Goal: Find contact information: Obtain details needed to contact an individual or organization

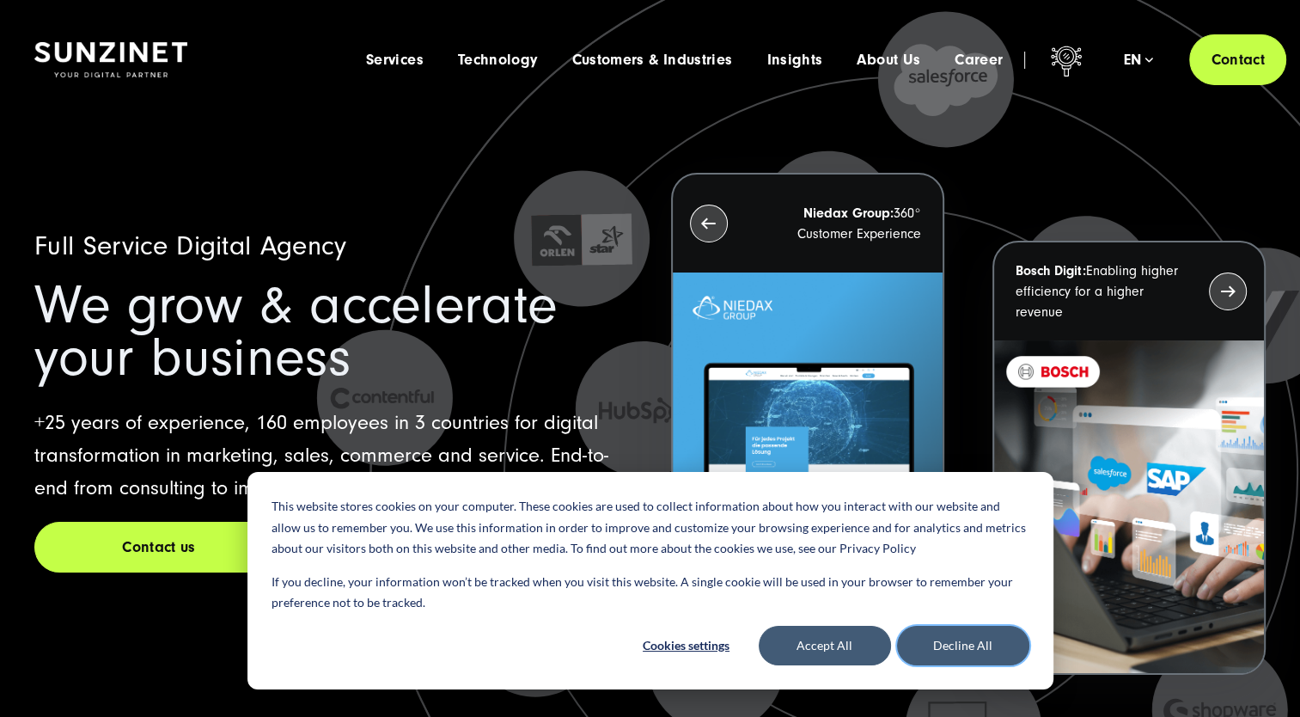
click at [943, 648] on button "Decline All" at bounding box center [963, 645] width 132 height 40
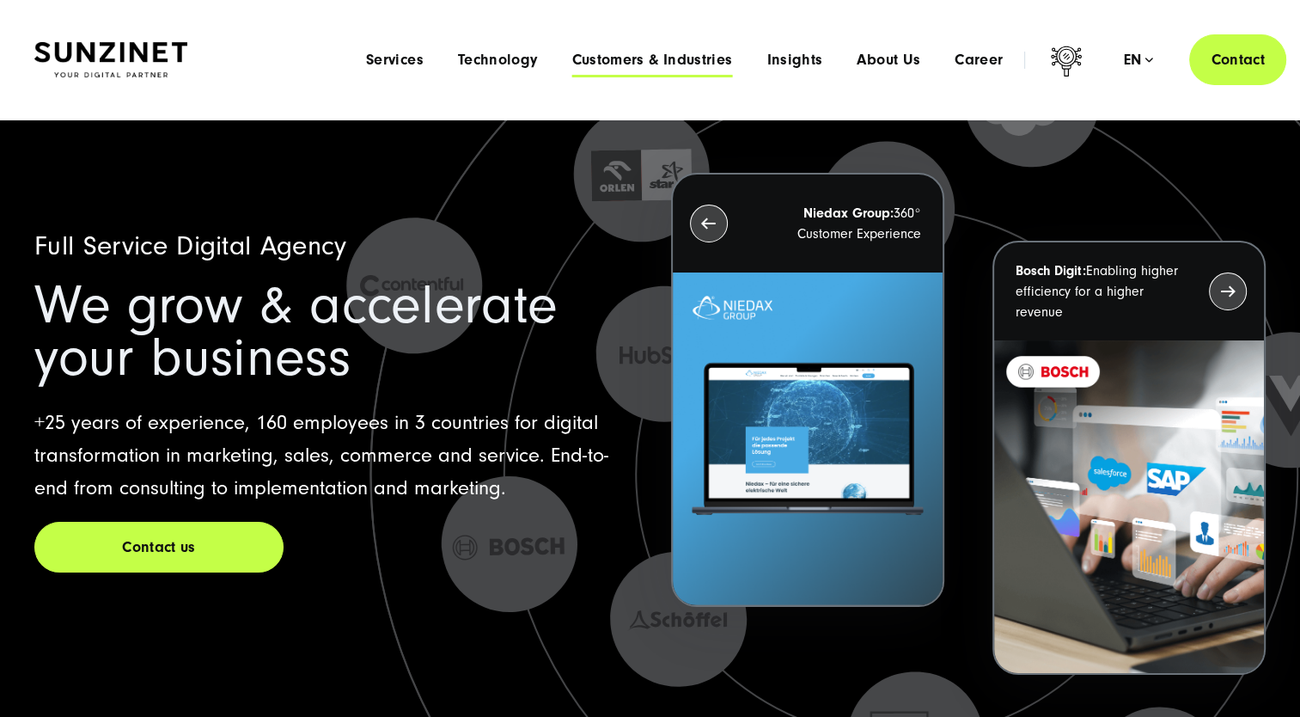
click at [647, 57] on span "Customers & Industries" at bounding box center [651, 60] width 161 height 17
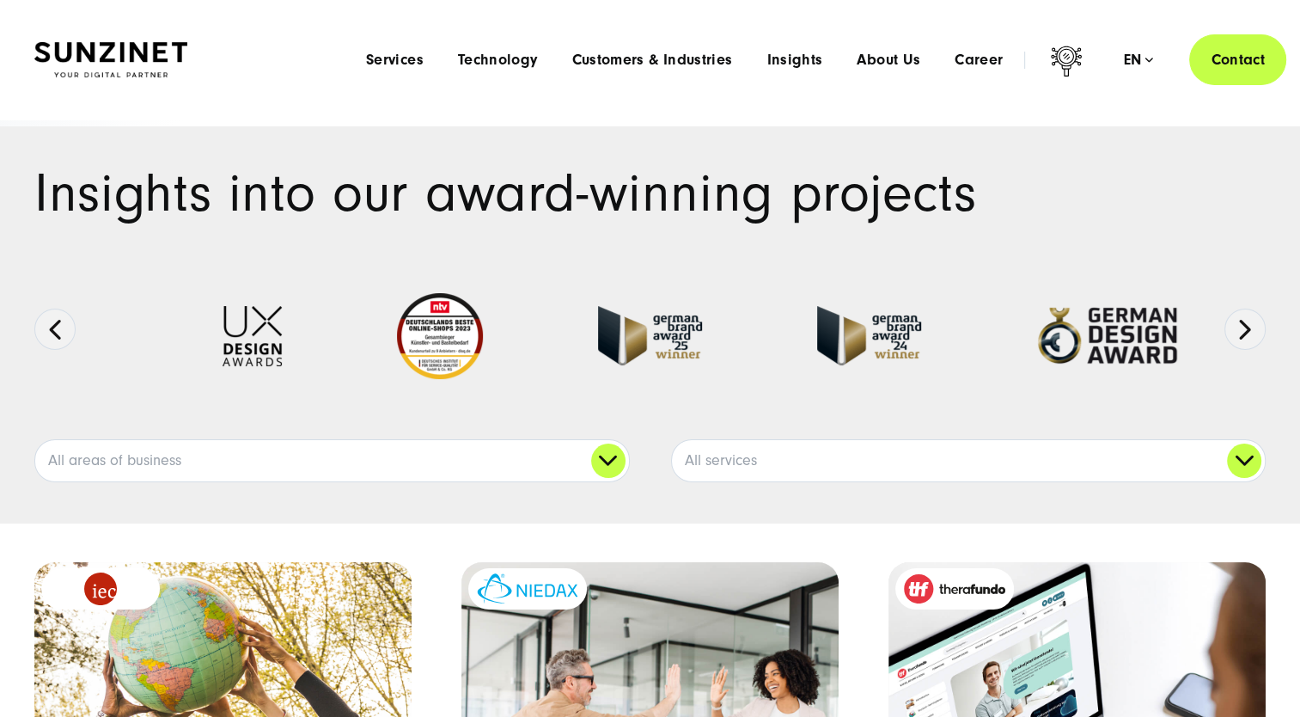
click at [1145, 43] on div "Menu Services Menu Full Service Digital Agency We solve complex challenges and …" at bounding box center [817, 59] width 937 height 51
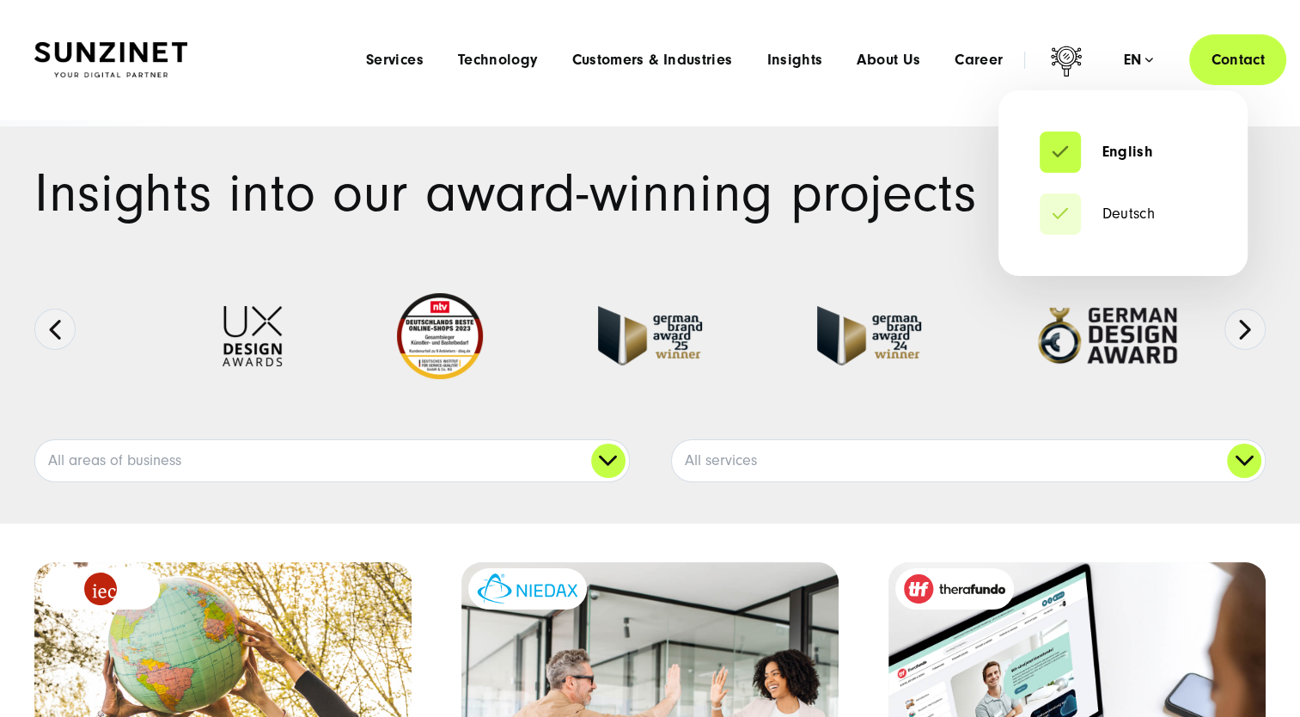
click at [1145, 53] on div "en" at bounding box center [1138, 60] width 30 height 17
click at [1120, 213] on link "Deutsch" at bounding box center [1097, 213] width 115 height 17
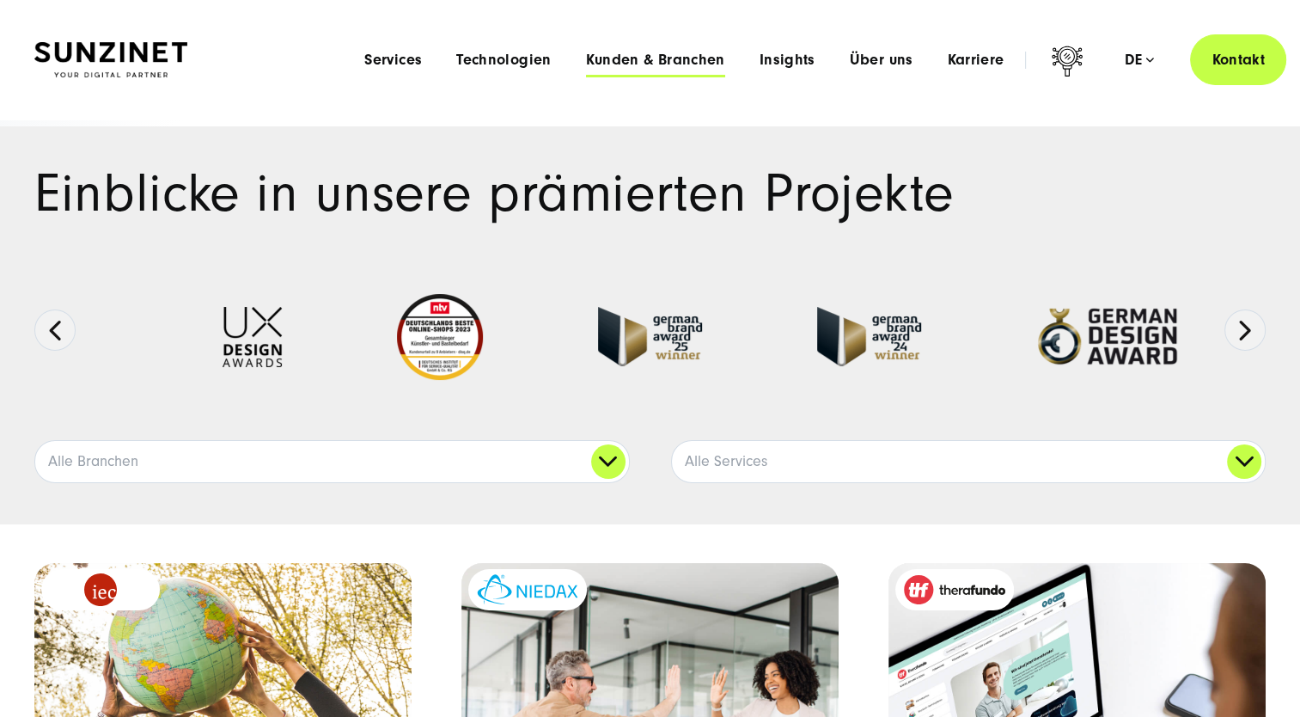
click at [655, 55] on span "Kunden & Branchen" at bounding box center [655, 60] width 139 height 17
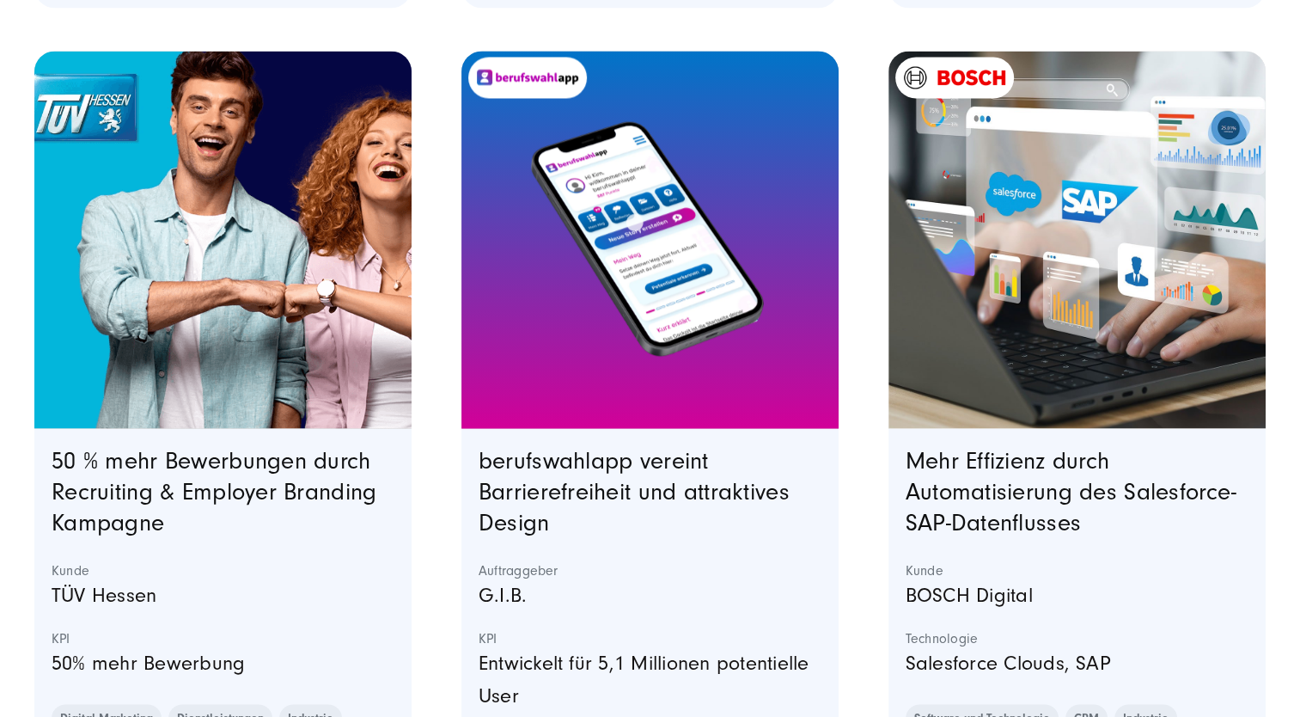
scroll to position [3780, 0]
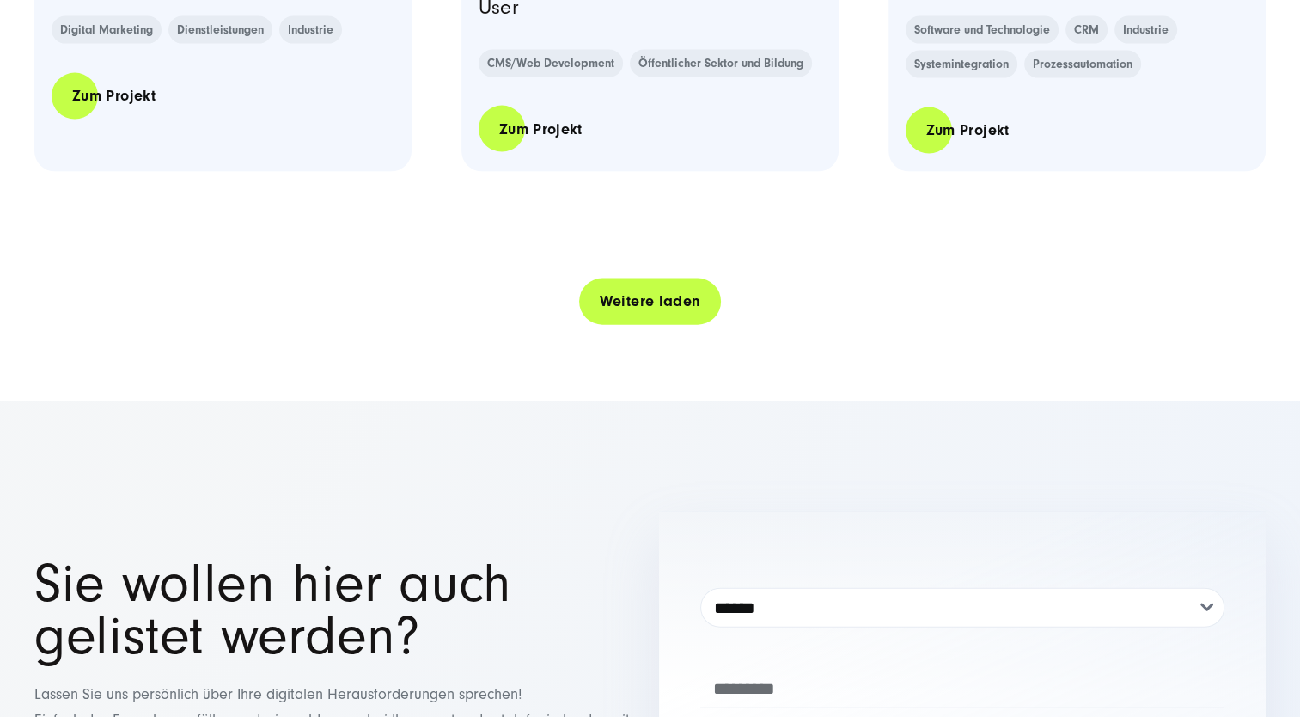
click at [642, 304] on link "Weitere laden" at bounding box center [650, 301] width 143 height 49
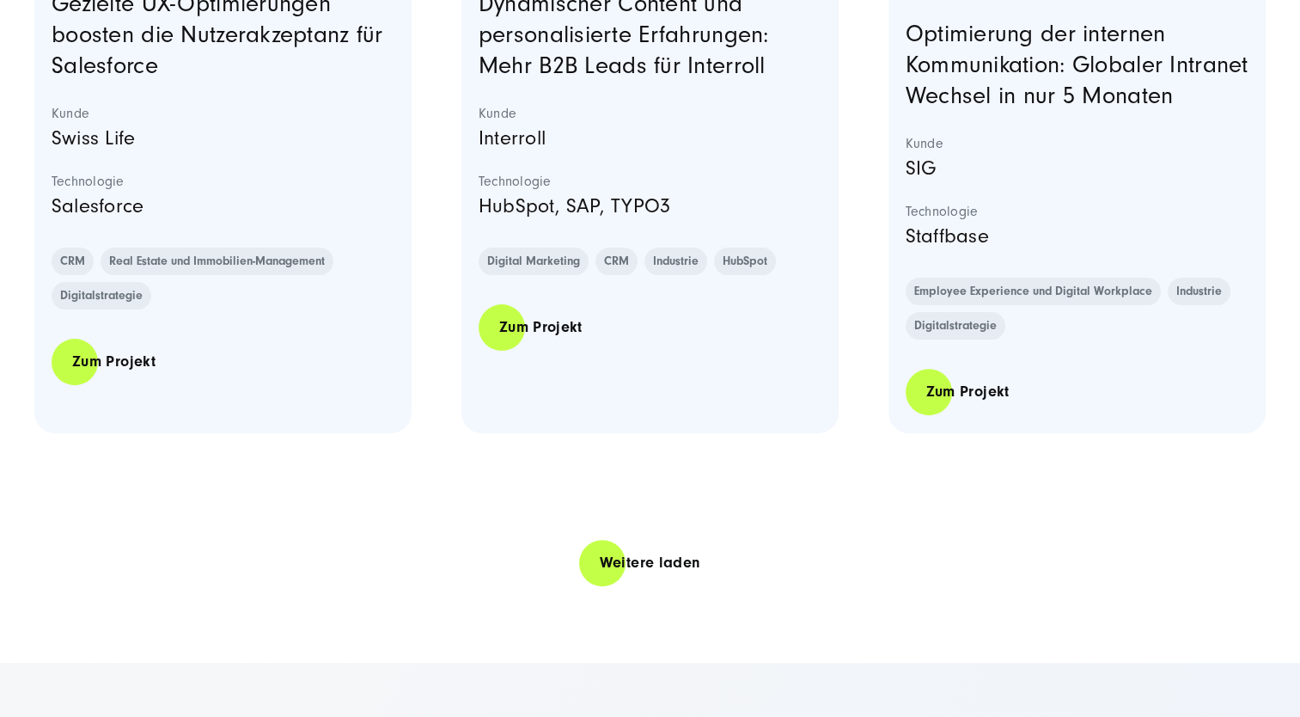
scroll to position [7303, 0]
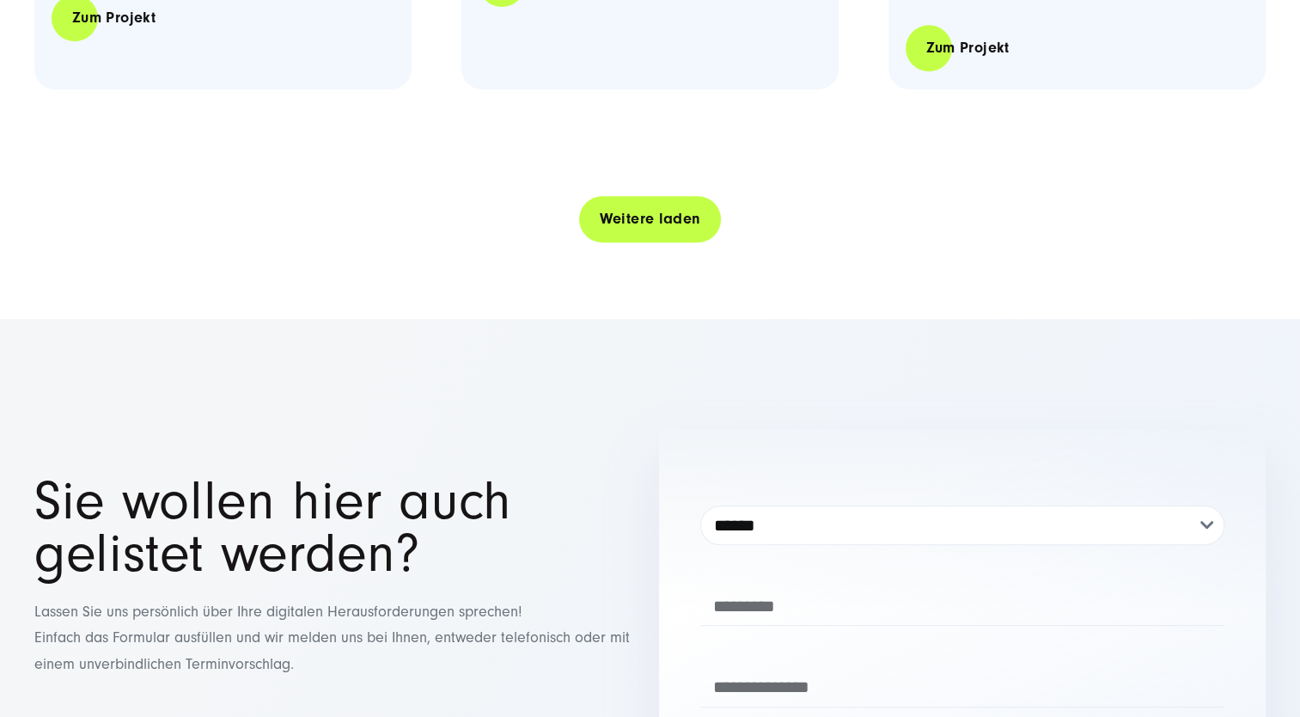
click at [669, 243] on link "Weitere laden" at bounding box center [650, 218] width 143 height 49
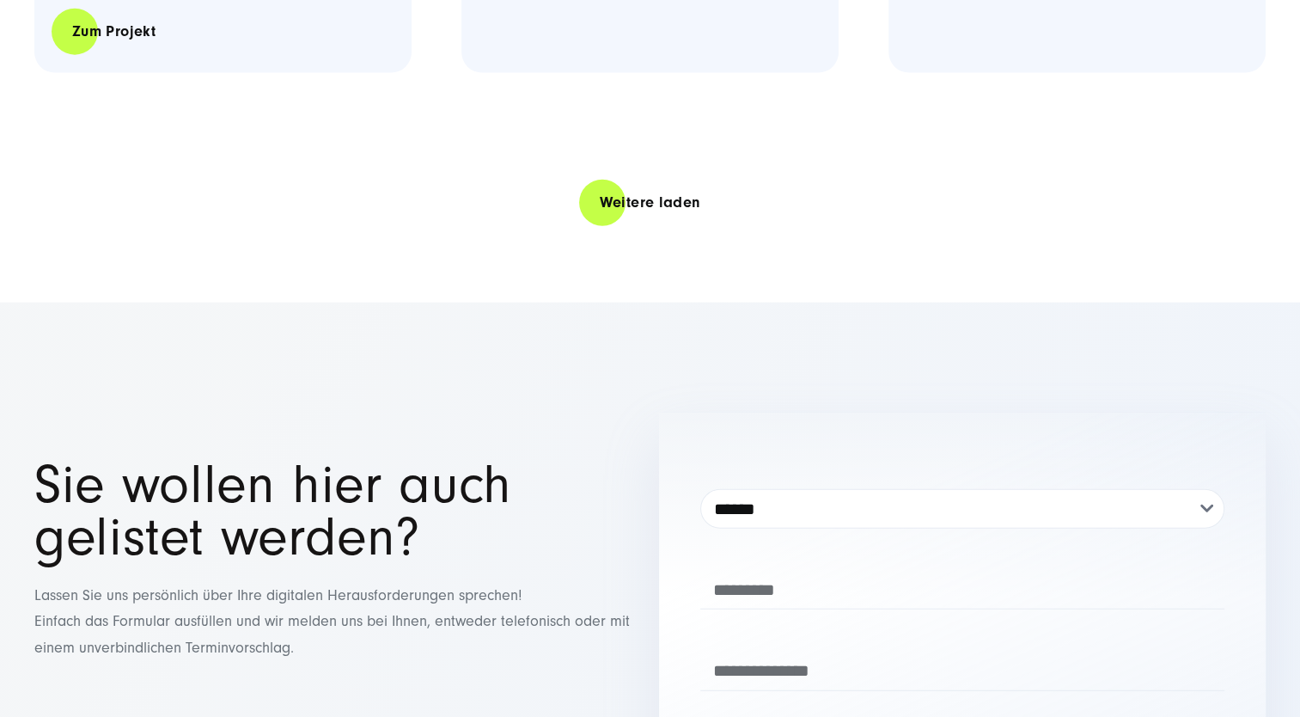
scroll to position [10739, 0]
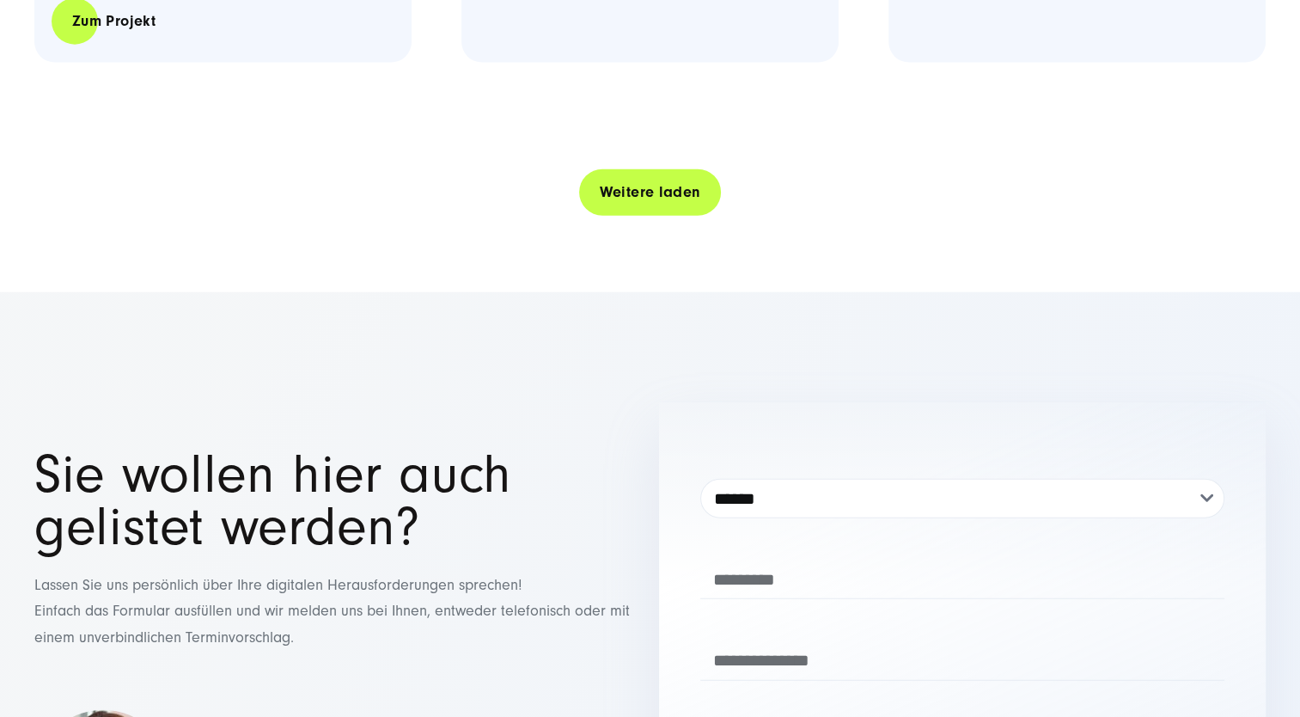
click at [648, 217] on link "Weitere laden" at bounding box center [650, 192] width 143 height 49
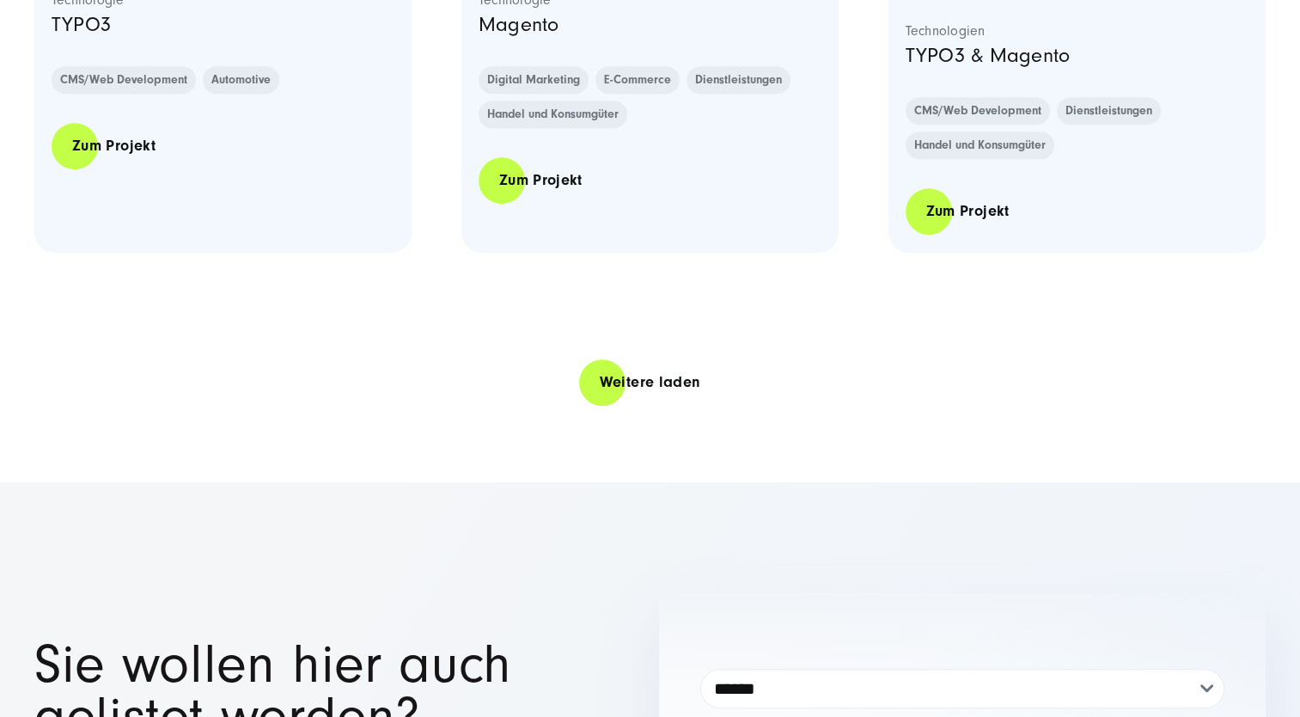
scroll to position [14004, 0]
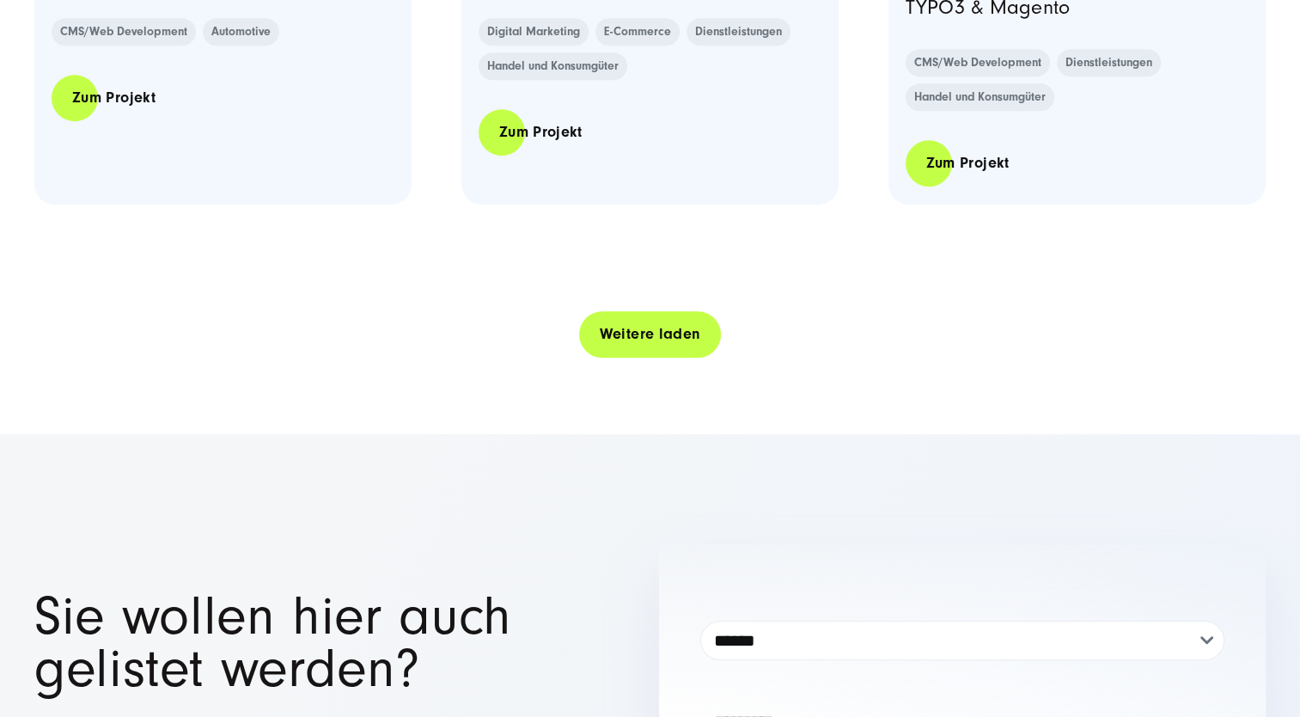
click at [646, 358] on link "Weitere laden" at bounding box center [650, 333] width 143 height 49
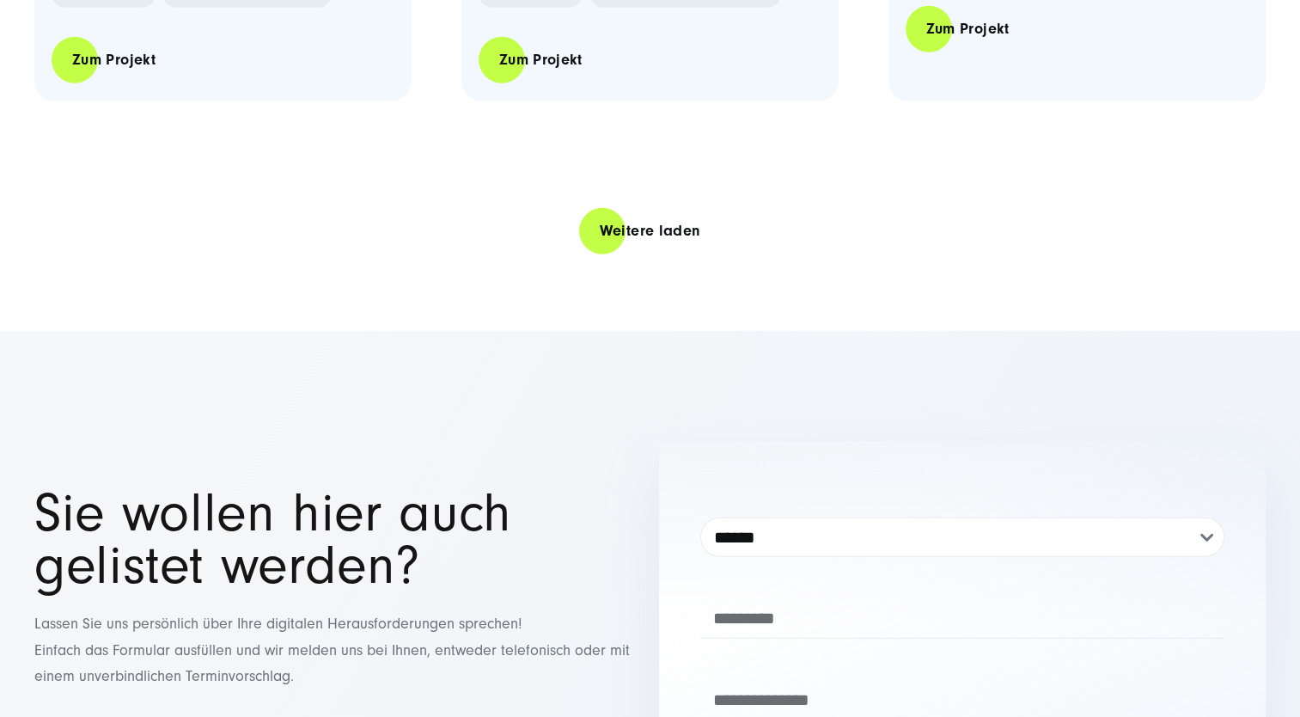
scroll to position [17613, 0]
click at [656, 254] on link "Weitere laden" at bounding box center [650, 229] width 143 height 49
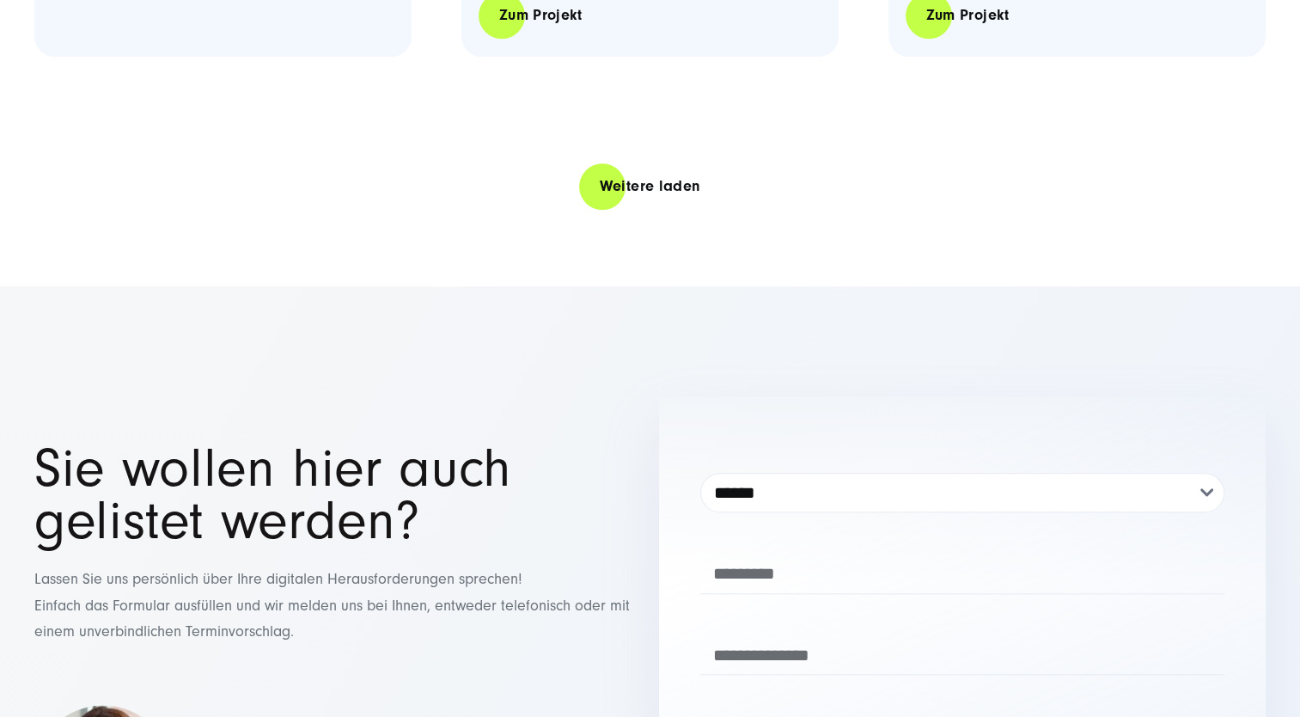
scroll to position [21221, 0]
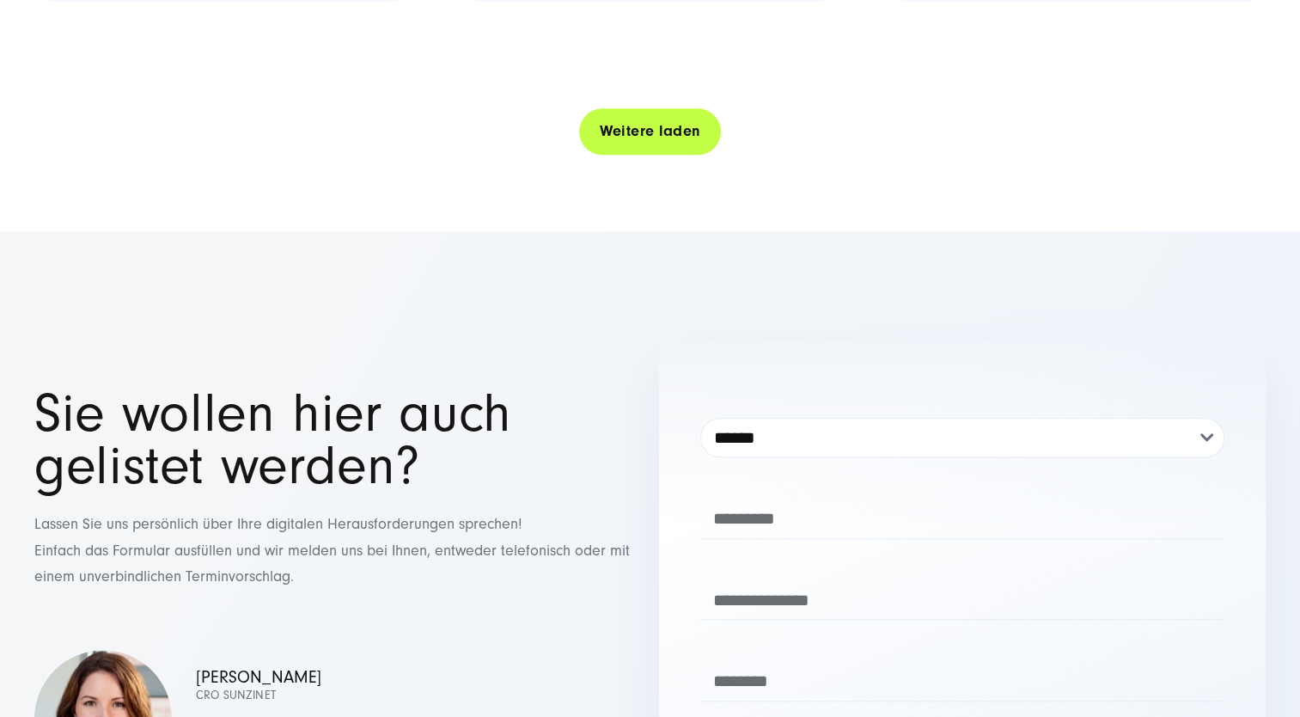
click at [643, 156] on link "Weitere laden" at bounding box center [650, 131] width 143 height 49
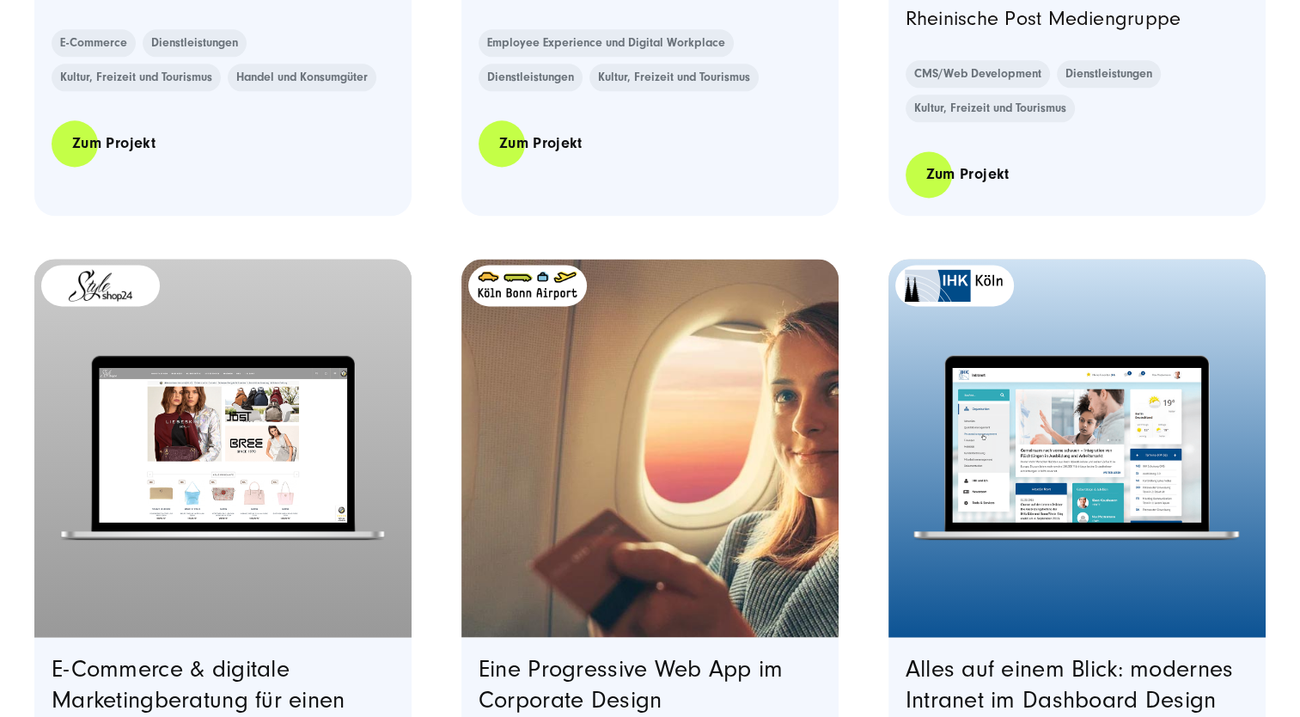
scroll to position [21822, 0]
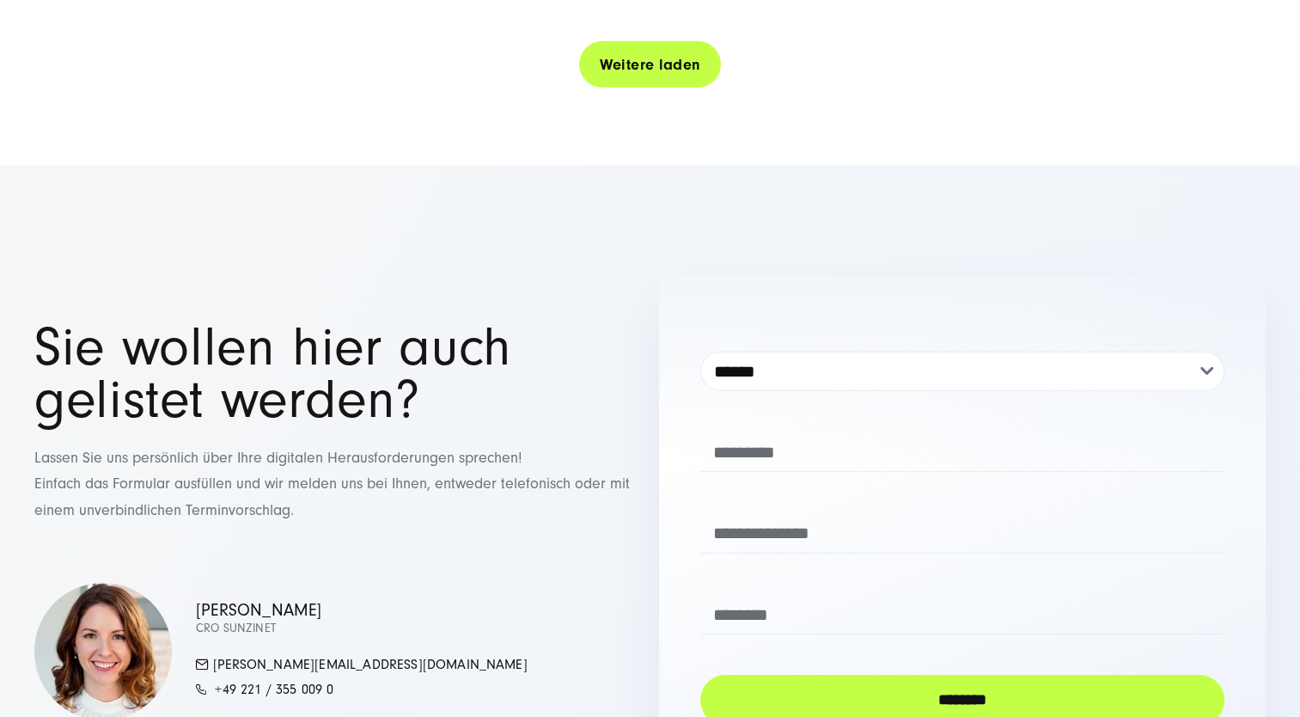
click at [633, 89] on link "Weitere laden" at bounding box center [650, 64] width 143 height 49
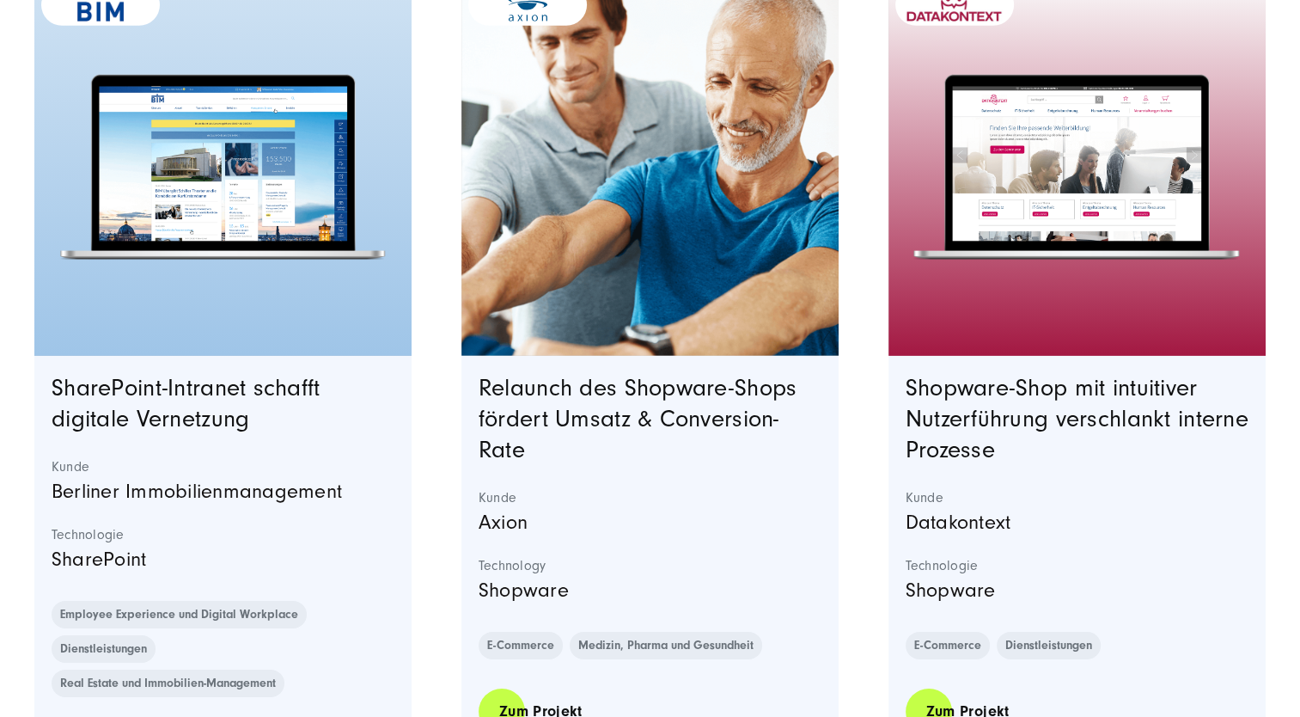
scroll to position [28087, 0]
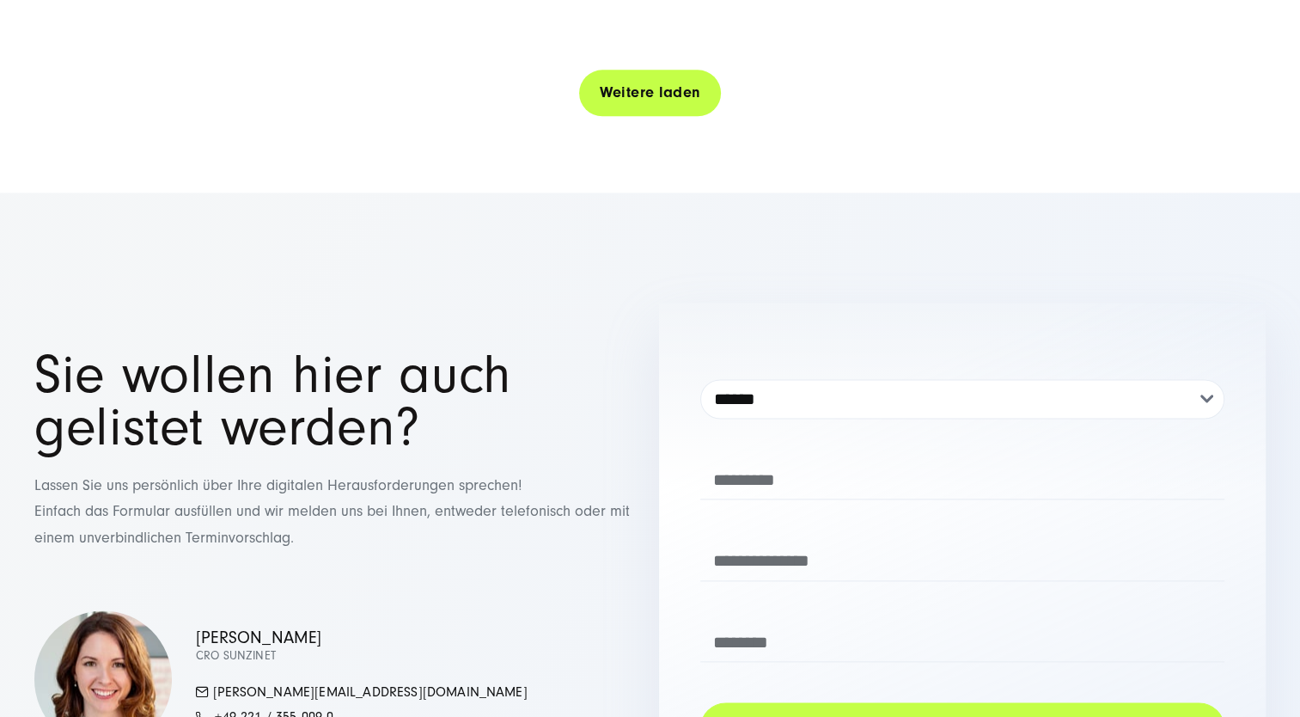
click at [675, 117] on link "Weitere laden" at bounding box center [650, 92] width 143 height 49
click at [638, 118] on link "Weitere laden" at bounding box center [650, 93] width 143 height 49
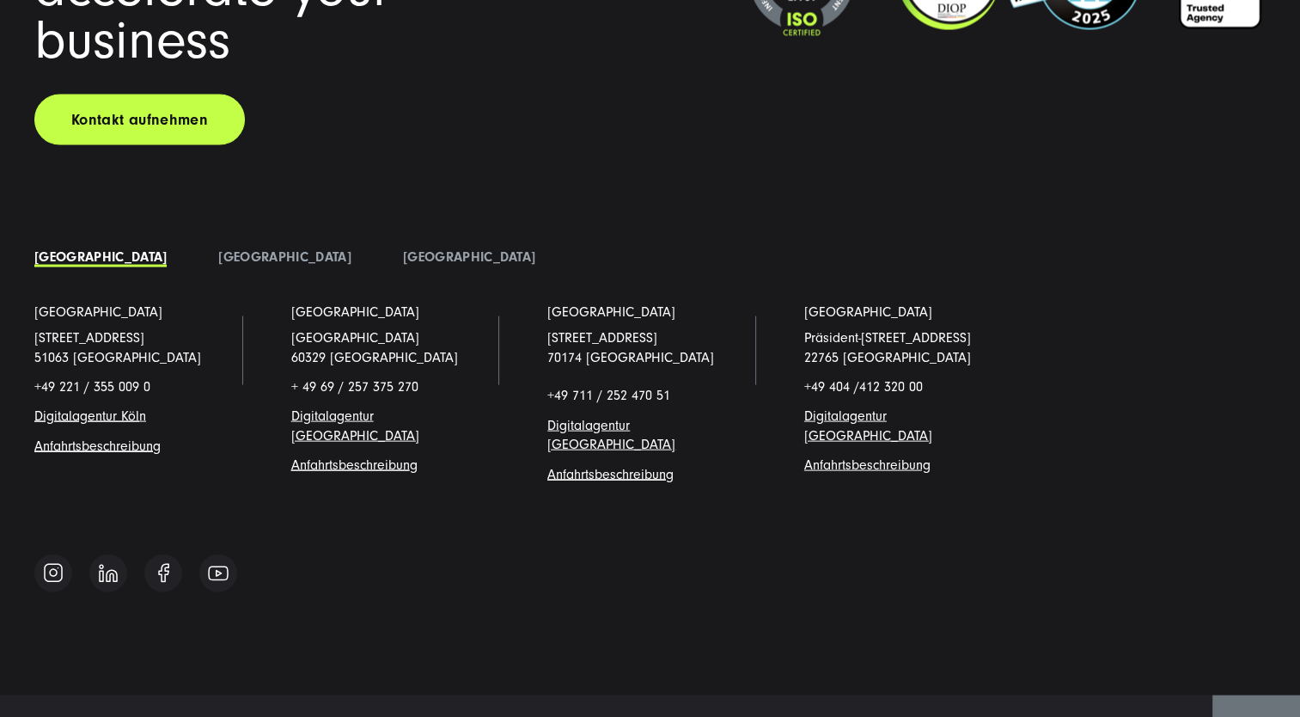
scroll to position [36050, 0]
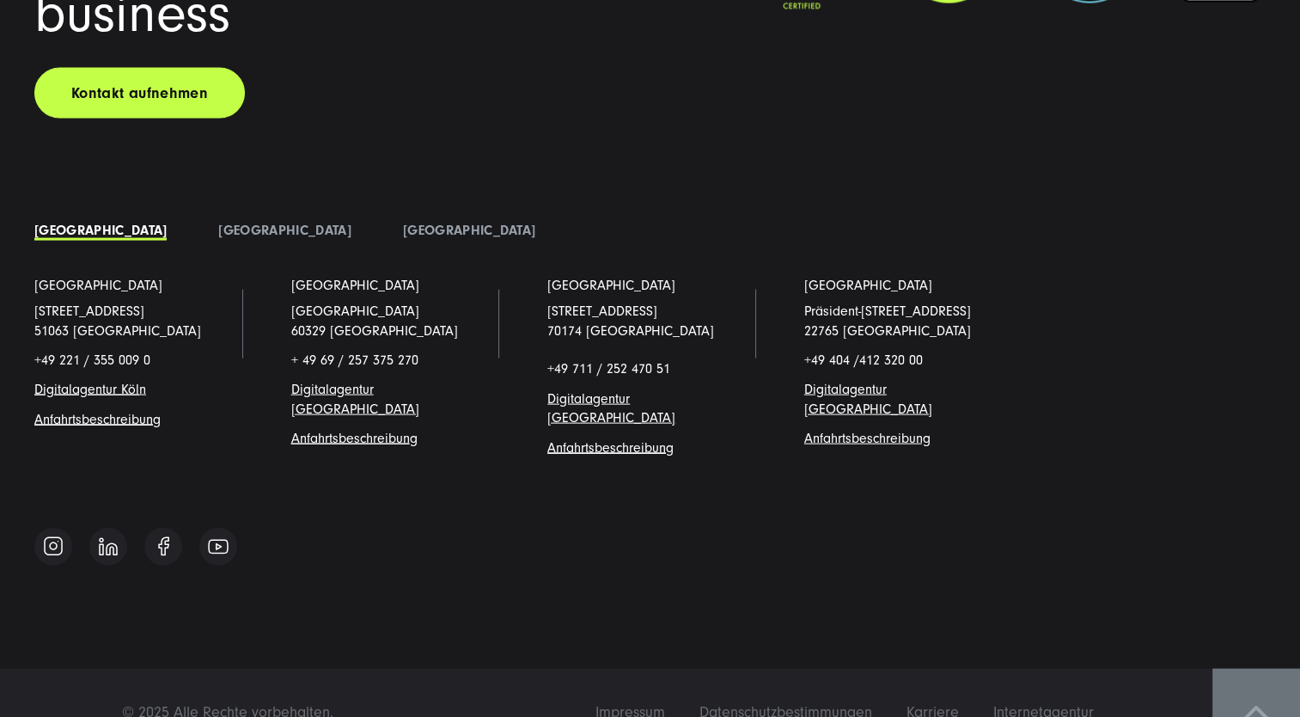
click at [1254, 705] on span at bounding box center [1256, 712] width 24 height 14
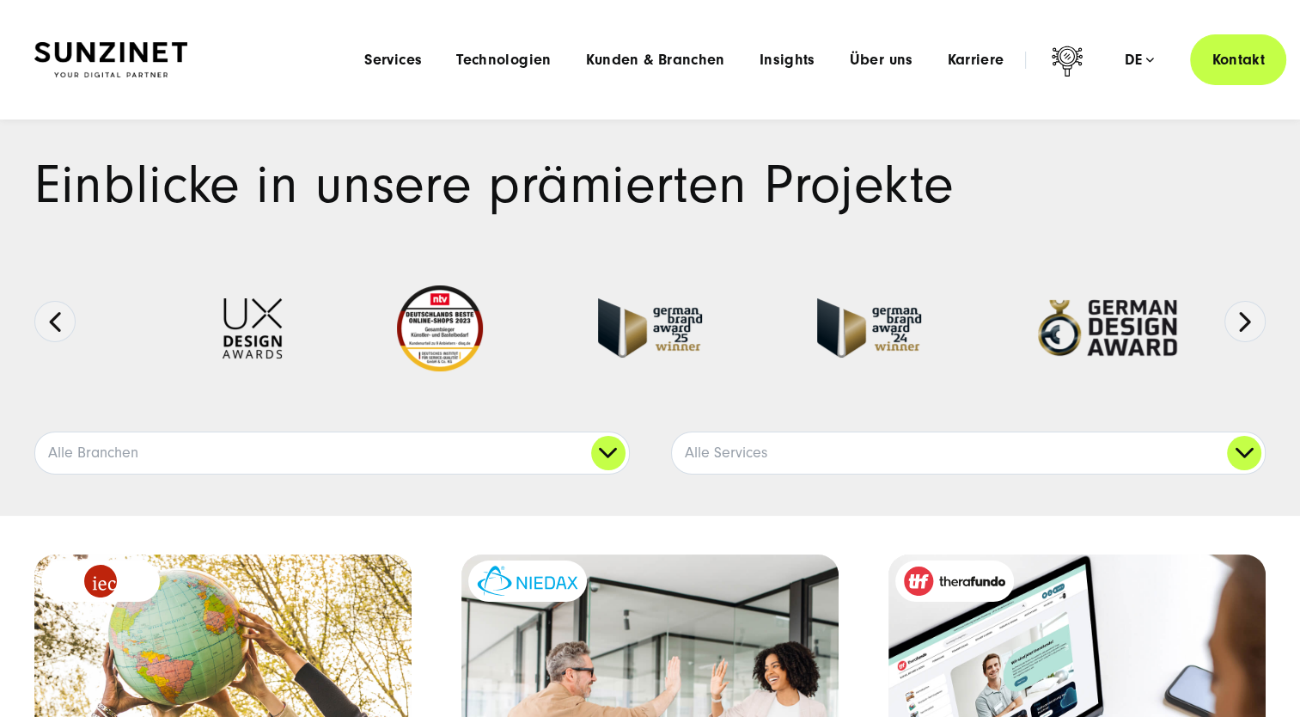
scroll to position [0, 0]
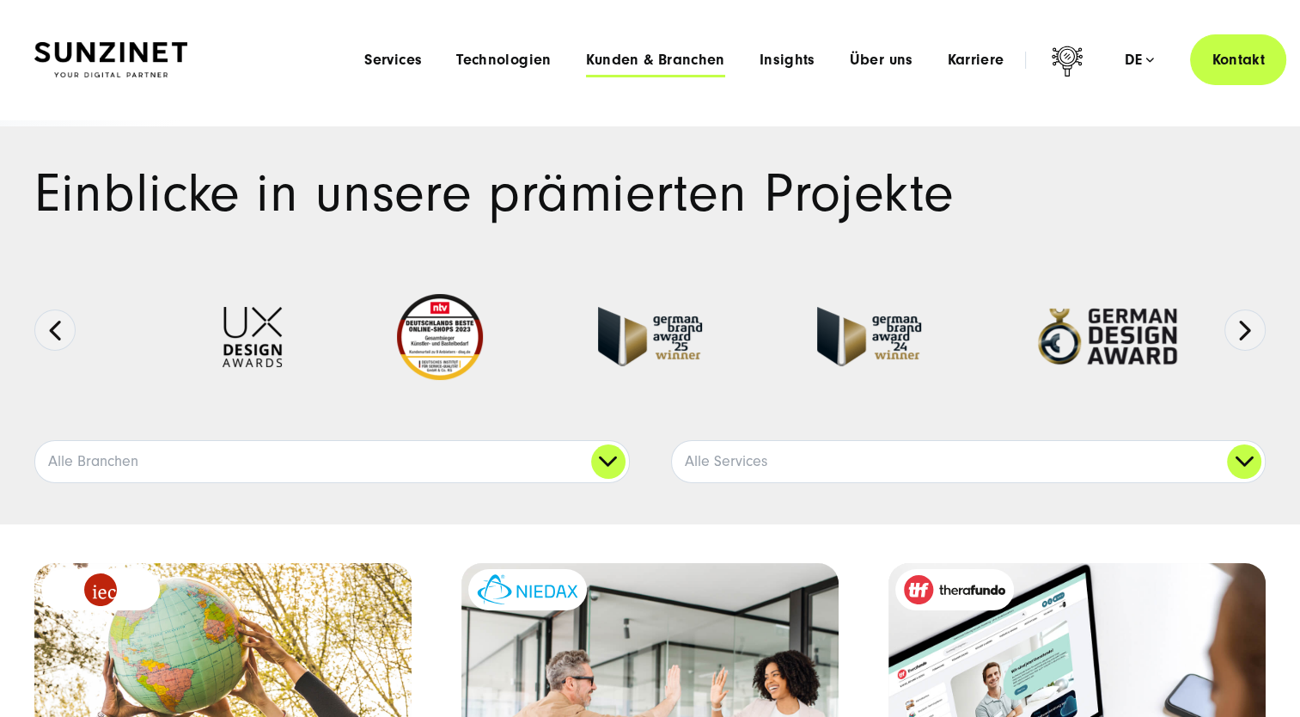
click at [634, 60] on span "Kunden & Branchen" at bounding box center [655, 60] width 139 height 17
click at [794, 63] on span "Insights" at bounding box center [787, 60] width 56 height 17
click at [692, 58] on span "Kunden & Branchen" at bounding box center [655, 60] width 139 height 17
click at [607, 458] on link "Alle Branchen" at bounding box center [332, 461] width 594 height 41
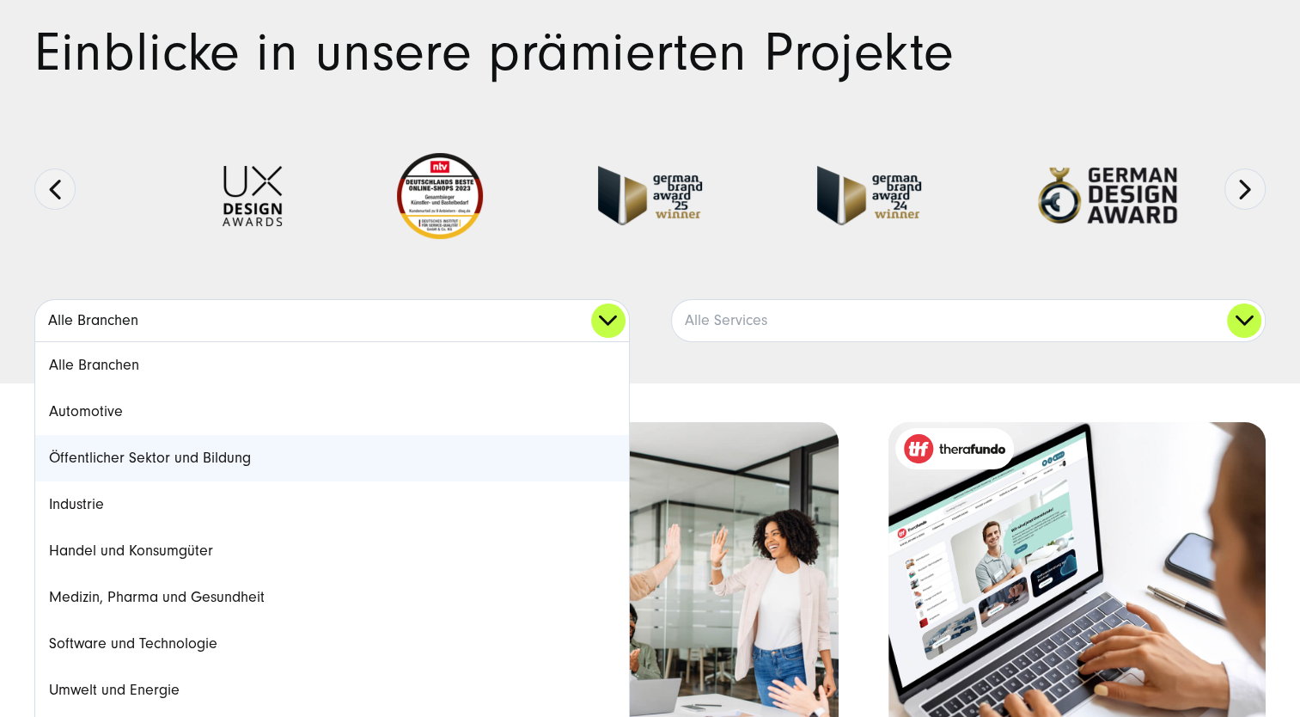
scroll to position [172, 0]
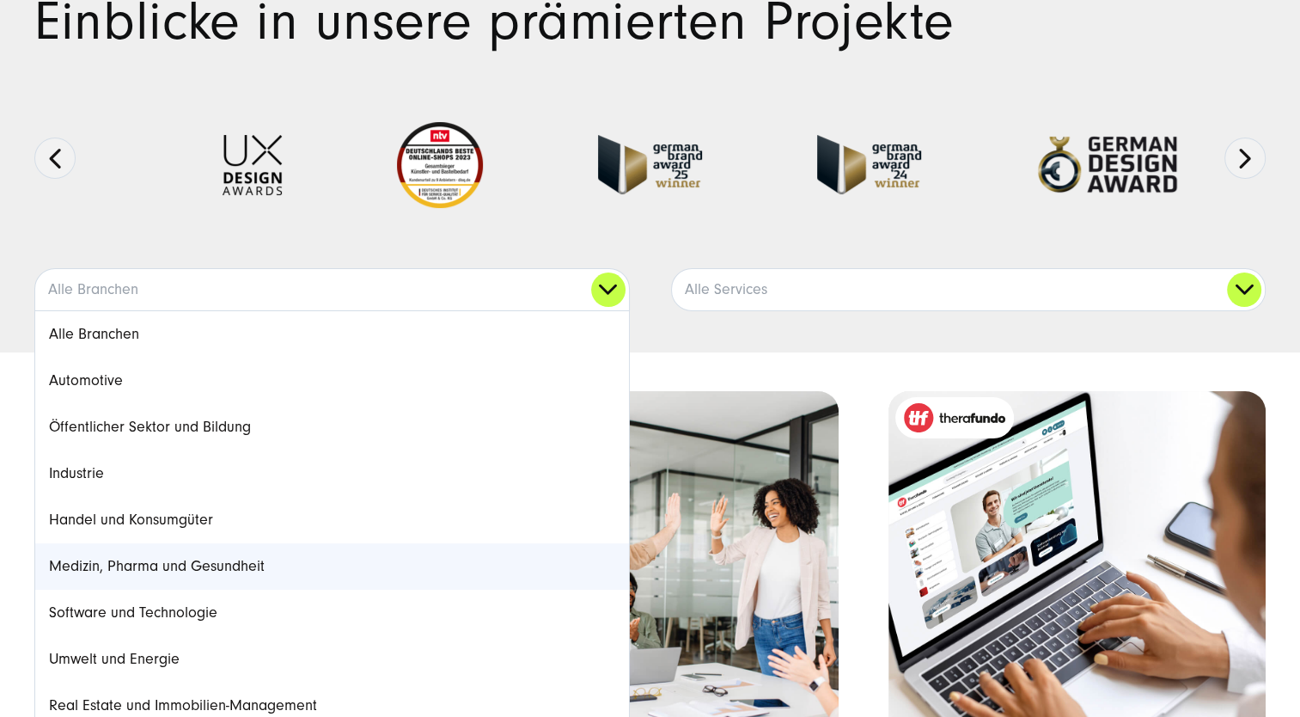
click at [190, 566] on link "Medizin, Pharma und Gesundheit" at bounding box center [332, 566] width 594 height 46
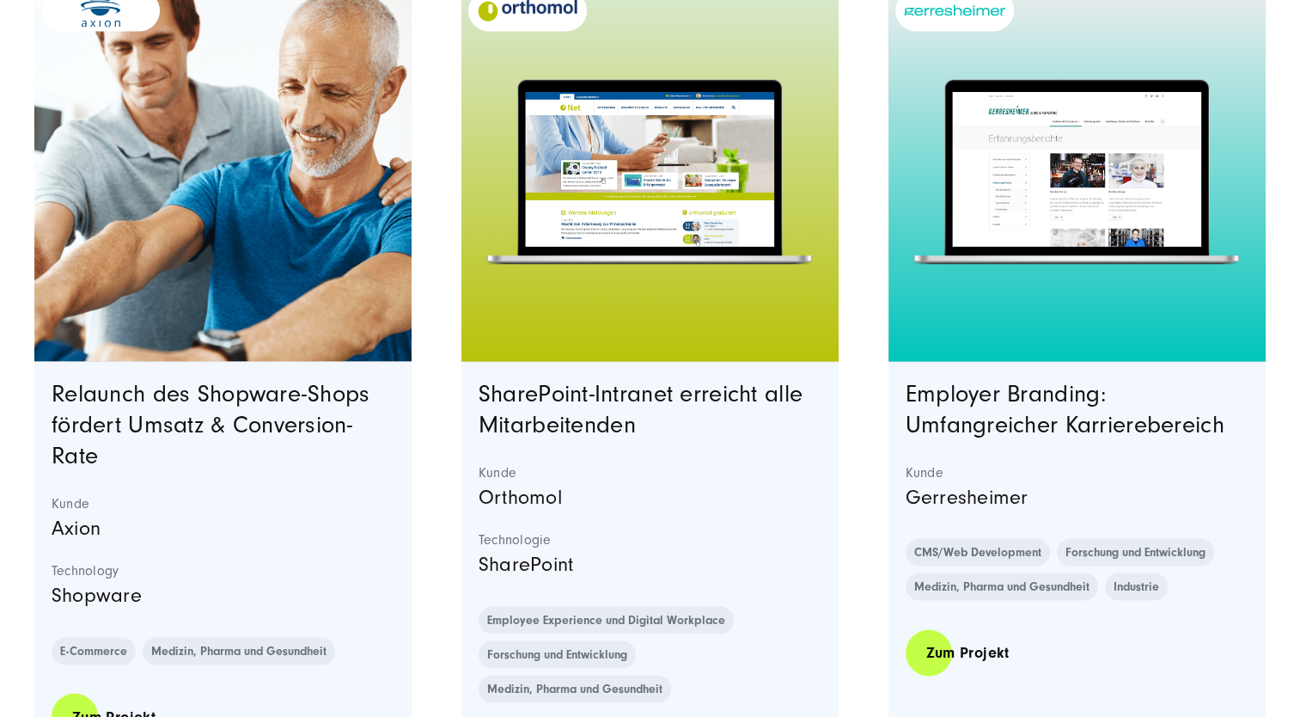
scroll to position [3351, 0]
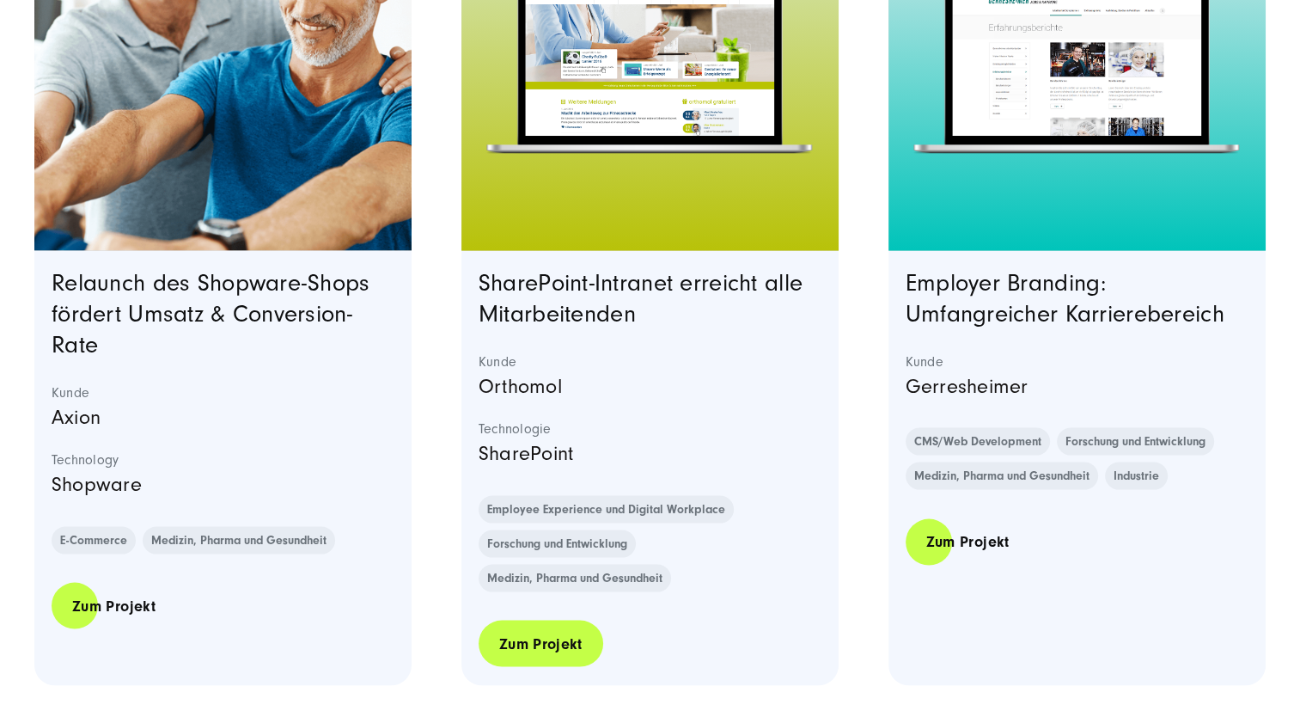
click at [522, 646] on link "Zum Projekt" at bounding box center [541, 643] width 125 height 49
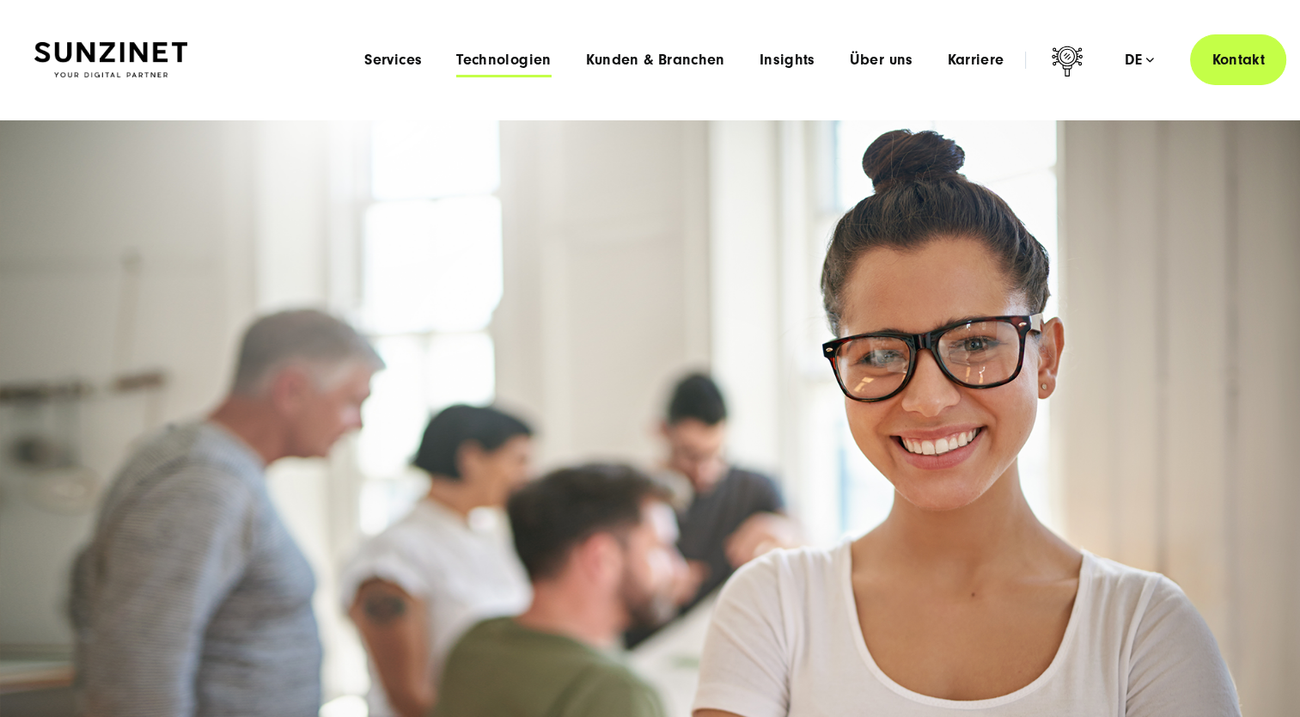
click at [522, 60] on span "Technologien" at bounding box center [503, 60] width 95 height 17
click at [309, 35] on div "Smart Search AI Hier können Sie eine konkrete Frage zu unserer Agentur und unse…" at bounding box center [649, 59] width 1231 height 51
drag, startPoint x: 141, startPoint y: 60, endPoint x: 198, endPoint y: 59, distance: 57.6
click at [141, 58] on img at bounding box center [110, 60] width 153 height 36
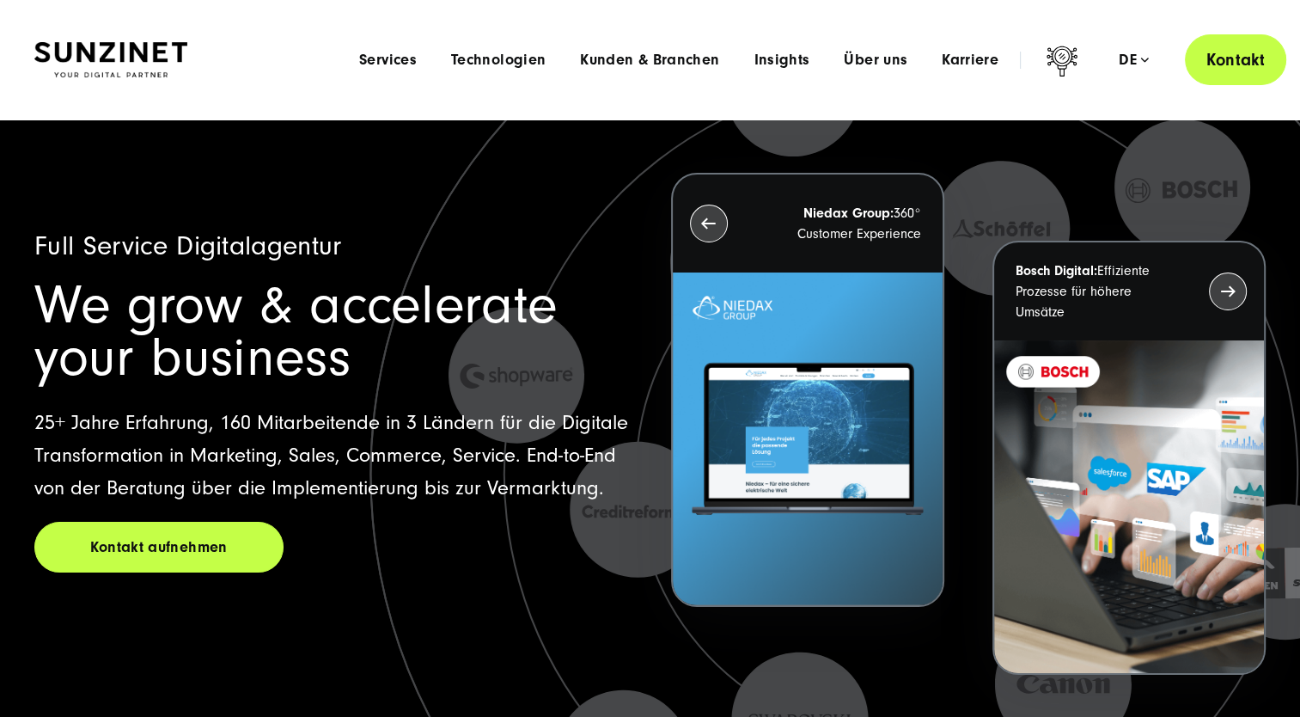
drag, startPoint x: 1235, startPoint y: 53, endPoint x: 1240, endPoint y: 79, distance: 26.3
click at [1235, 53] on link "Kontakt" at bounding box center [1235, 59] width 101 height 51
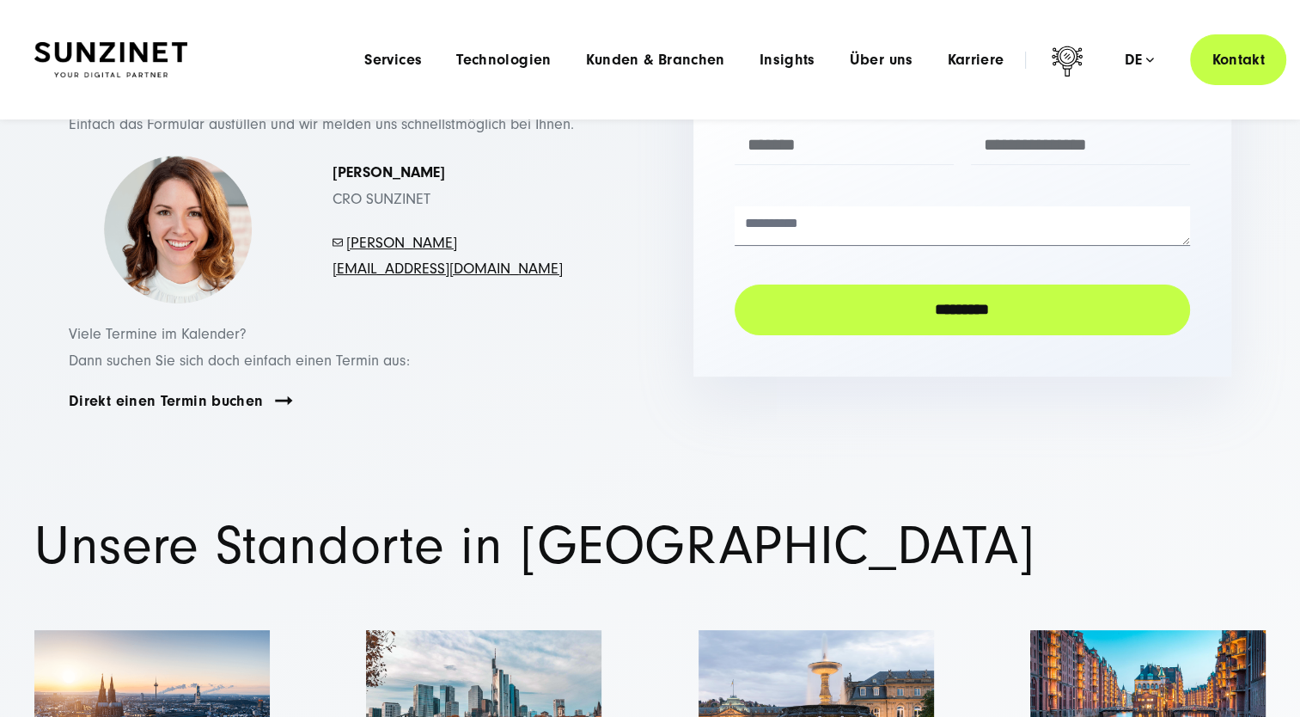
scroll to position [258, 0]
